Goal: Find specific page/section: Find specific page/section

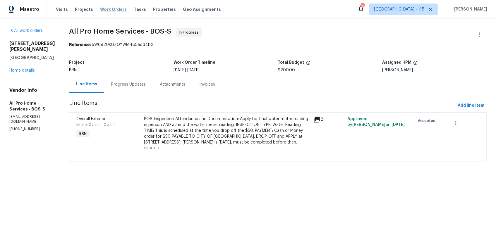
click at [110, 8] on span "Work Orders" at bounding box center [113, 9] width 27 height 6
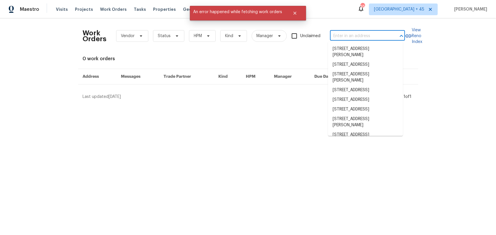
click at [345, 37] on input "text" at bounding box center [359, 36] width 59 height 9
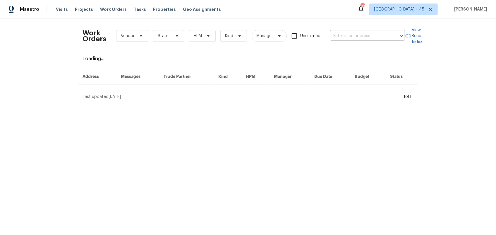
click at [339, 36] on input "text" at bounding box center [359, 36] width 59 height 9
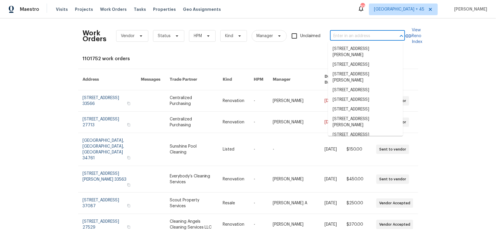
paste input "40 Englewood Ave, Worcester, MA 01603"
type input "40 Englewood Ave, Worcester, MA 01603"
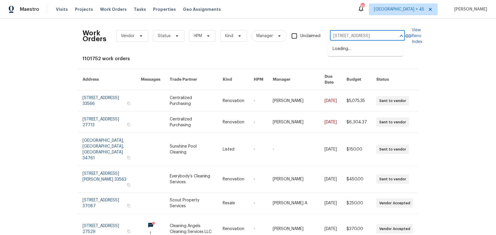
scroll to position [0, 24]
click at [361, 54] on li "40 Englewood Ave, Worcester, MA 01603" at bounding box center [365, 49] width 75 height 10
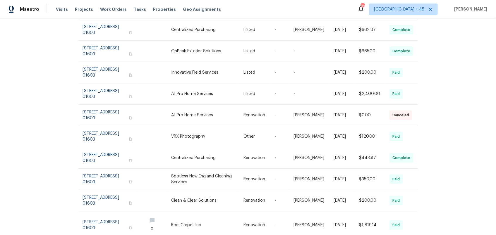
scroll to position [76, 0]
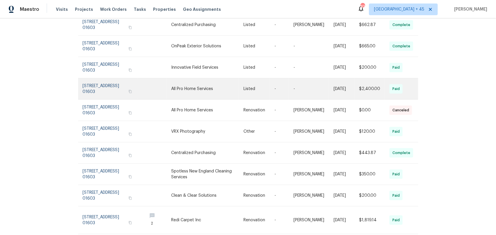
click at [101, 79] on link at bounding box center [113, 88] width 60 height 21
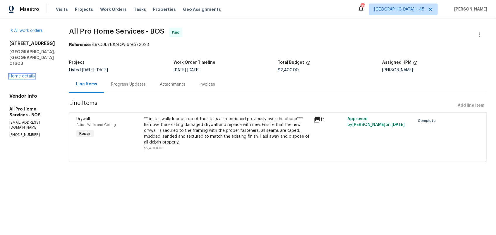
click at [22, 74] on link "Home details" at bounding box center [21, 76] width 25 height 4
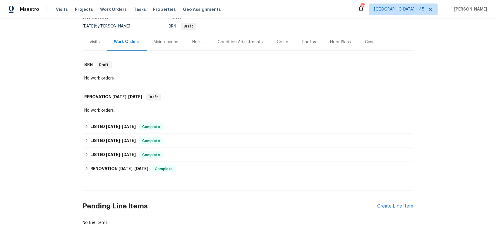
scroll to position [22, 0]
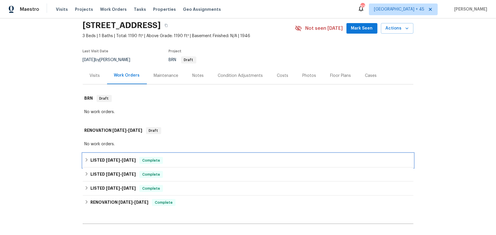
click at [85, 159] on icon at bounding box center [87, 160] width 4 height 4
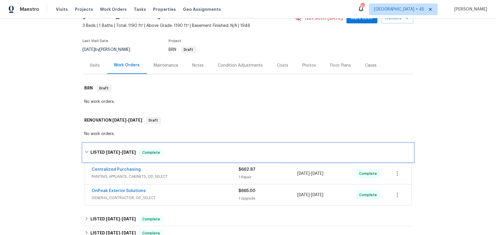
scroll to position [67, 0]
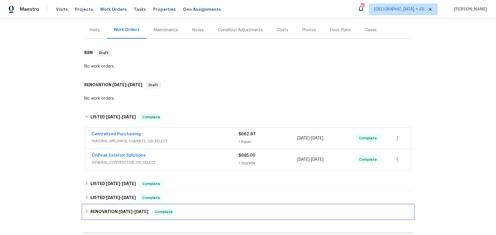
click at [86, 211] on icon at bounding box center [87, 212] width 4 height 4
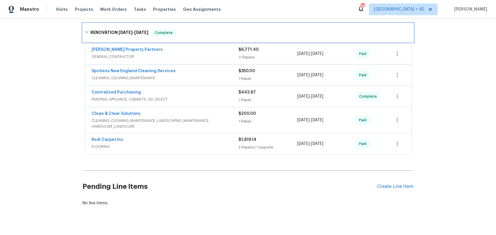
scroll to position [255, 0]
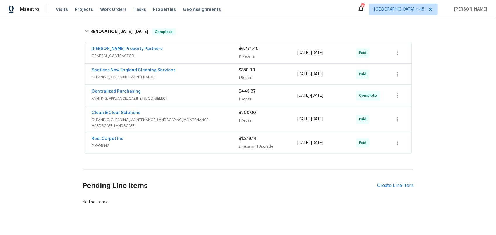
click at [165, 49] on div "Portillo Property Partners" at bounding box center [165, 49] width 147 height 7
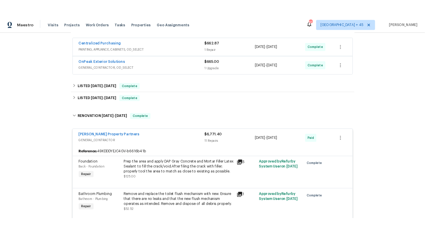
scroll to position [0, 0]
